Goal: Information Seeking & Learning: Check status

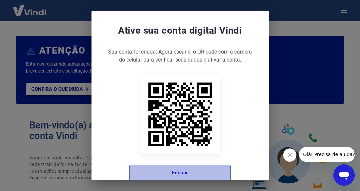
click at [183, 175] on button "Fechar" at bounding box center [179, 173] width 101 height 16
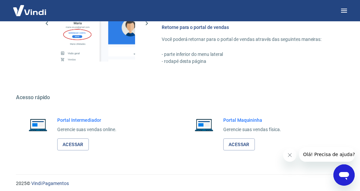
scroll to position [410, 0]
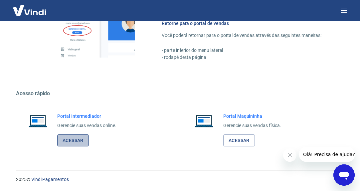
click at [73, 140] on link "Acessar" at bounding box center [73, 140] width 32 height 12
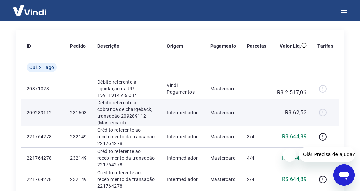
scroll to position [81, 0]
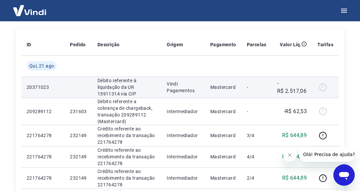
click at [115, 86] on p "Débito referente à liquidação da UR 15911314 via CIP" at bounding box center [126, 87] width 59 height 20
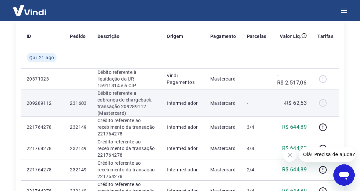
scroll to position [90, 0]
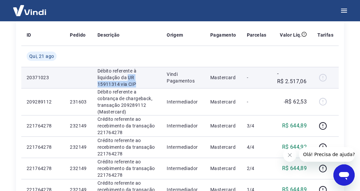
drag, startPoint x: 114, startPoint y: 85, endPoint x: 128, endPoint y: 78, distance: 15.8
click at [128, 78] on p "Débito referente à liquidação da UR 15911314 via CIP" at bounding box center [126, 77] width 59 height 20
copy p "UR 15911314 via CIP"
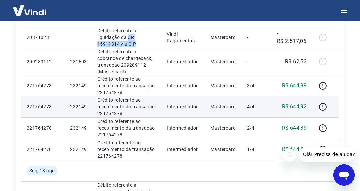
scroll to position [129, 0]
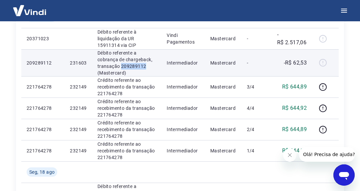
drag, startPoint x: 148, startPoint y: 66, endPoint x: 120, endPoint y: 66, distance: 27.9
click at [120, 66] on p "Débito referente a cobrança de chargeback, transação 209289112 (Mastercard)" at bounding box center [126, 63] width 59 height 27
copy p "209289112"
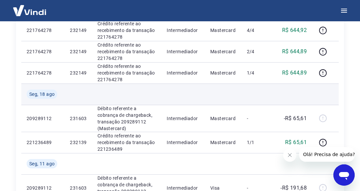
scroll to position [0, 0]
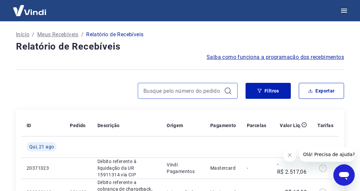
click at [160, 90] on input at bounding box center [182, 91] width 78 height 10
paste input "231603"
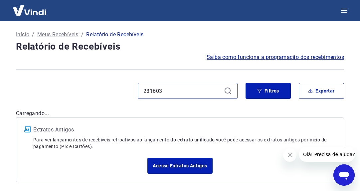
type input "231603"
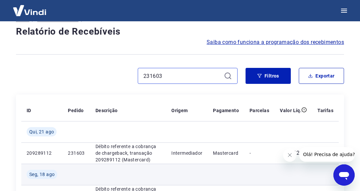
scroll to position [1, 0]
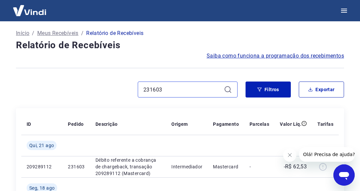
drag, startPoint x: 177, startPoint y: 89, endPoint x: 92, endPoint y: 82, distance: 85.0
click at [92, 82] on div "231603" at bounding box center [126, 89] width 221 height 16
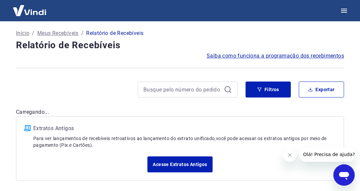
click at [228, 89] on icon at bounding box center [228, 89] width 8 height 8
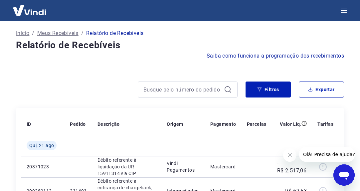
click at [226, 89] on icon at bounding box center [228, 89] width 8 height 8
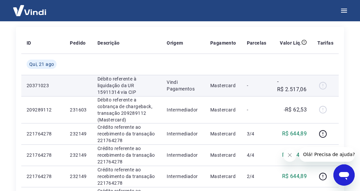
scroll to position [84, 0]
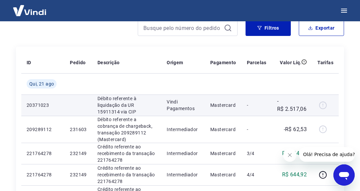
scroll to position [64, 0]
